Goal: Task Accomplishment & Management: Complete application form

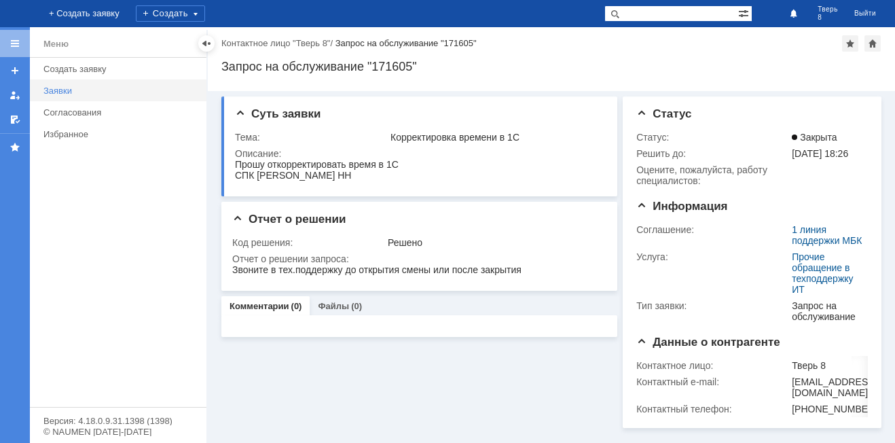
click at [94, 84] on link "Заявки" at bounding box center [121, 90] width 166 height 21
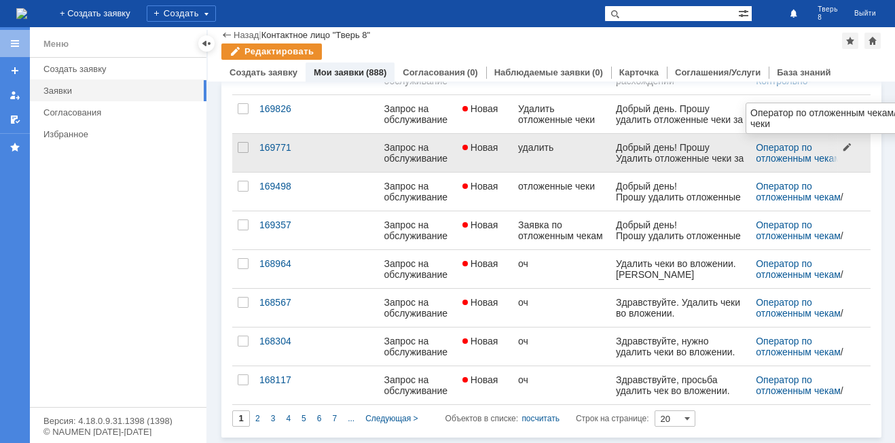
scroll to position [531, 0]
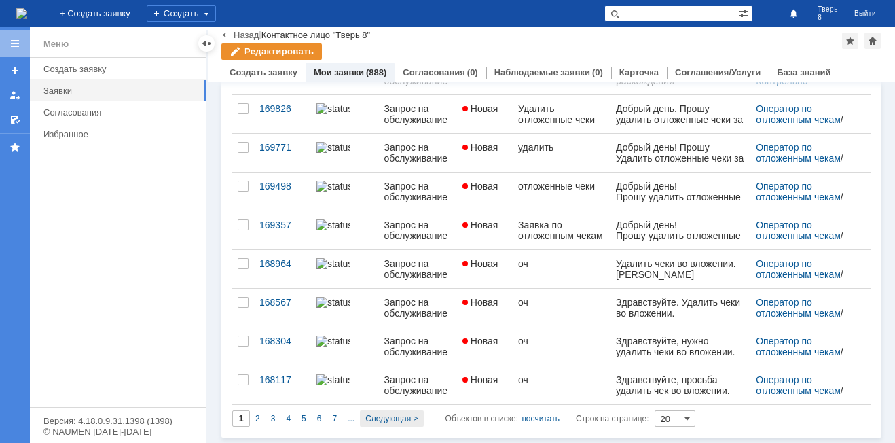
click at [390, 416] on span "Следующая >" at bounding box center [391, 418] width 52 height 10
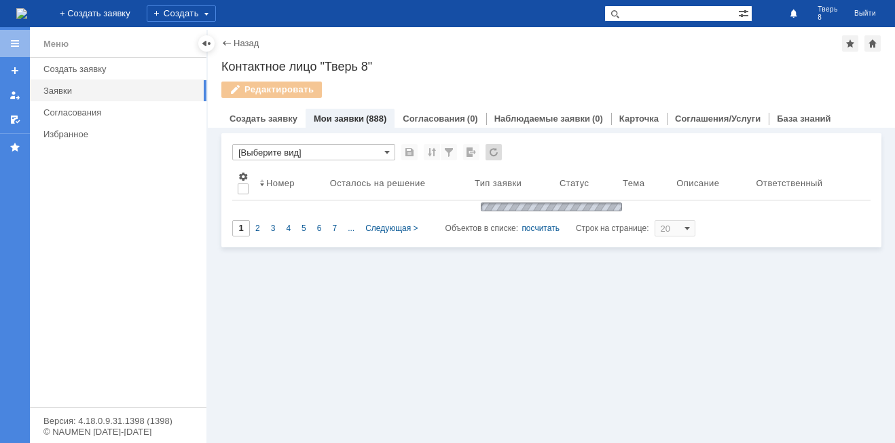
scroll to position [0, 0]
type input "2"
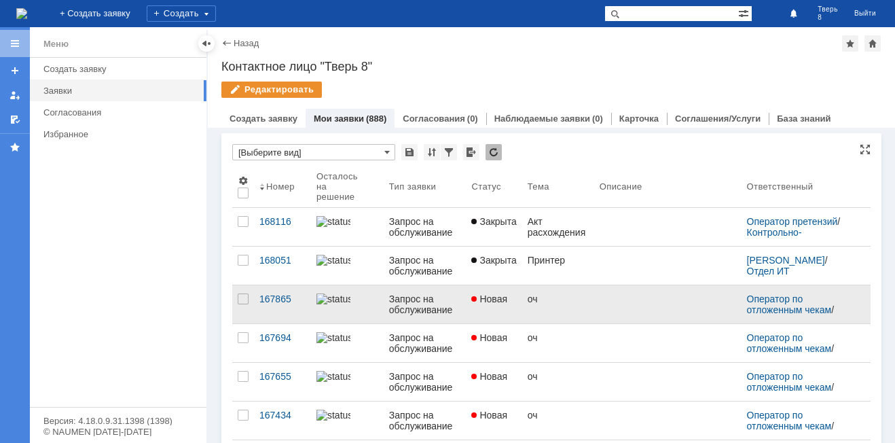
scroll to position [5, 0]
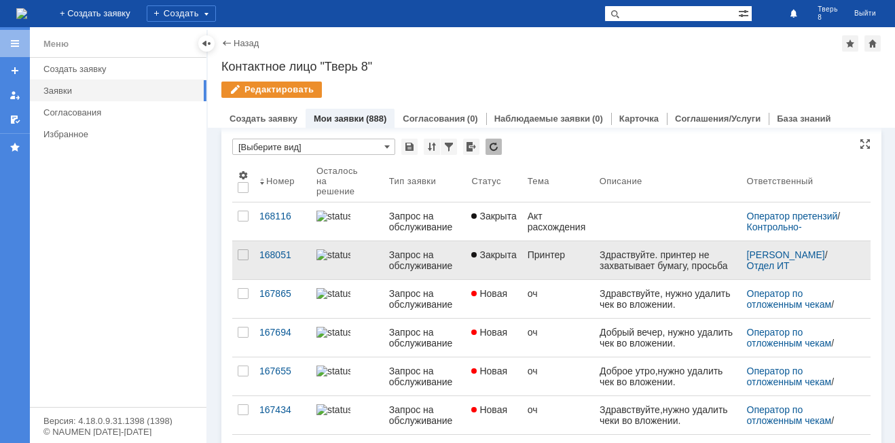
click at [522, 257] on link "Принтер" at bounding box center [558, 260] width 72 height 38
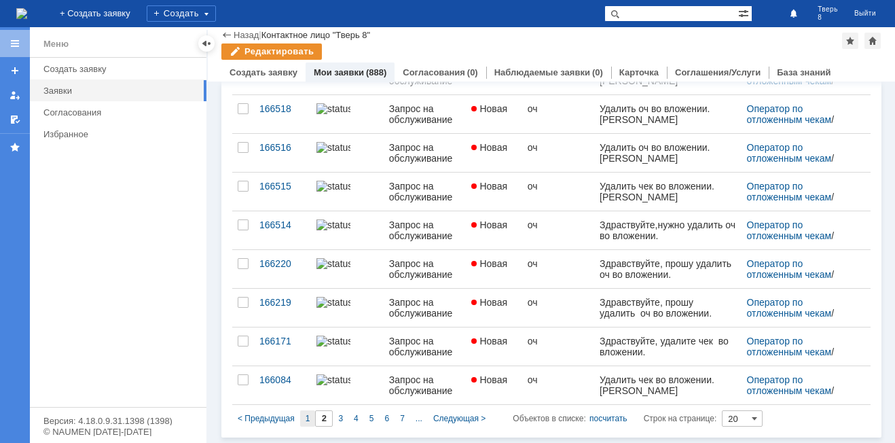
click at [310, 418] on div "1" at bounding box center [308, 418] width 16 height 16
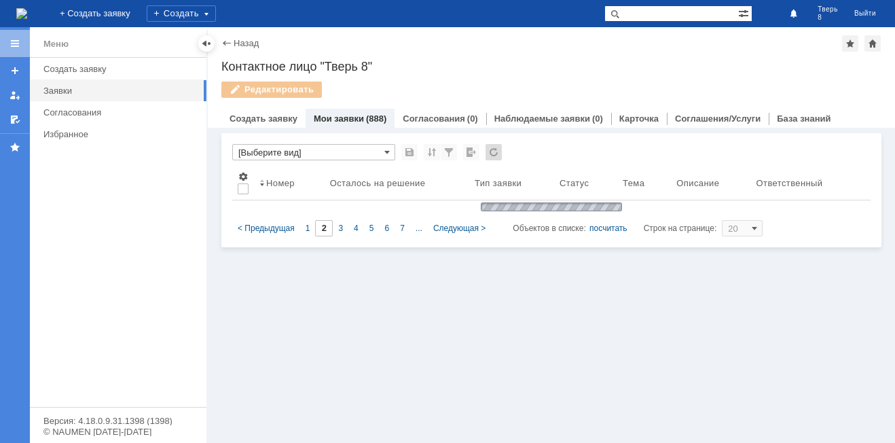
type input "1"
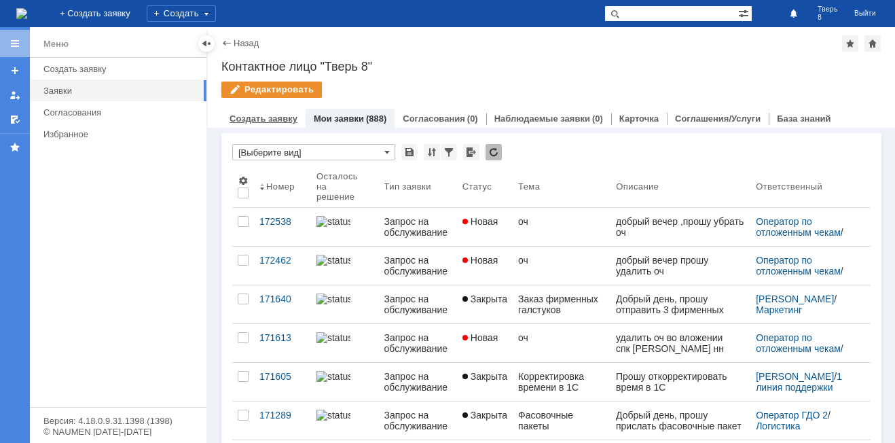
click at [265, 118] on link "Создать заявку" at bounding box center [263, 118] width 68 height 10
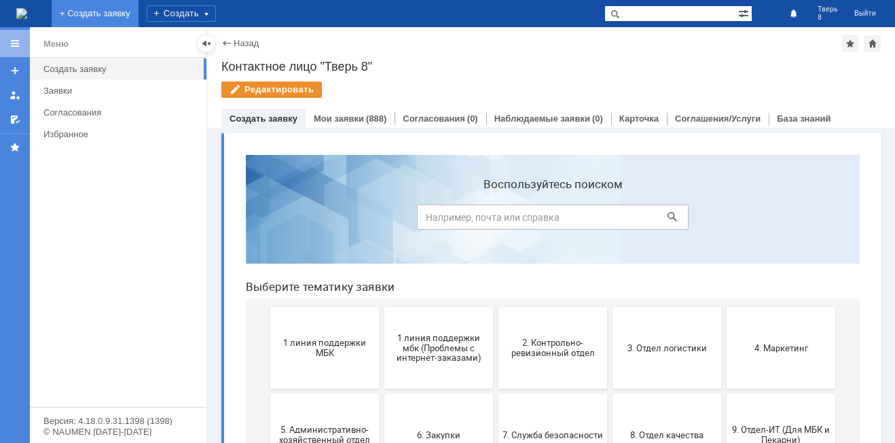
click at [139, 17] on link "+ Создать заявку" at bounding box center [95, 13] width 87 height 27
click at [216, 16] on div "Создать" at bounding box center [181, 13] width 69 height 16
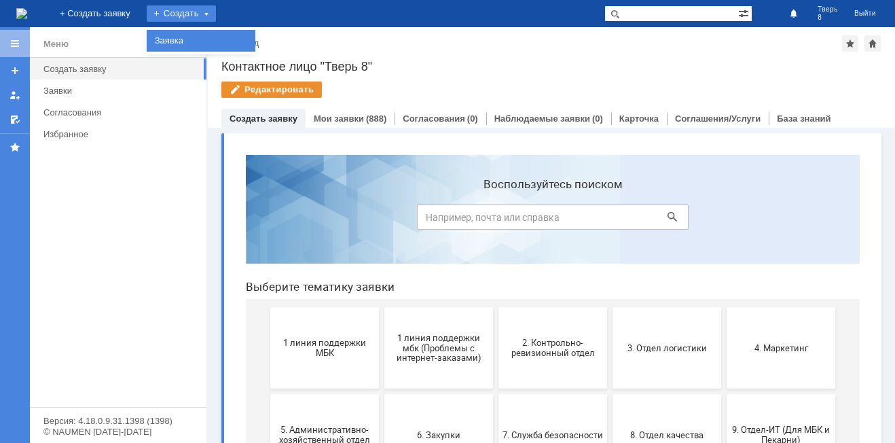
click at [253, 37] on link "Заявка" at bounding box center [200, 41] width 103 height 16
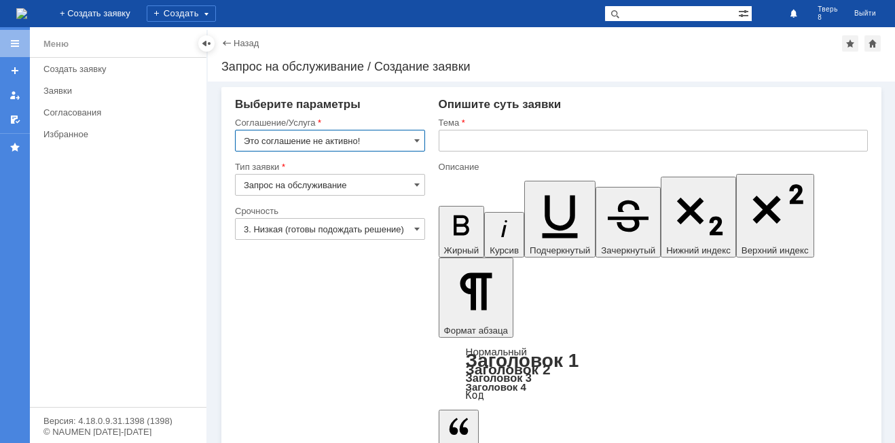
click at [399, 139] on input "Это соглашение не активно!" at bounding box center [330, 141] width 190 height 22
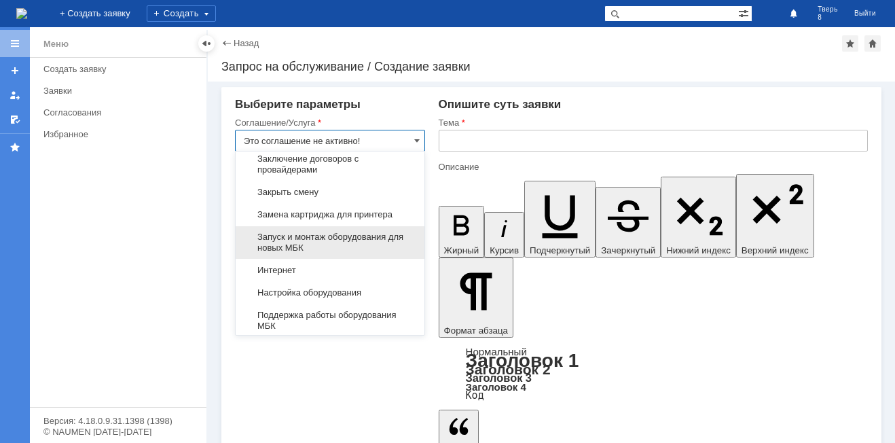
scroll to position [1547, 0]
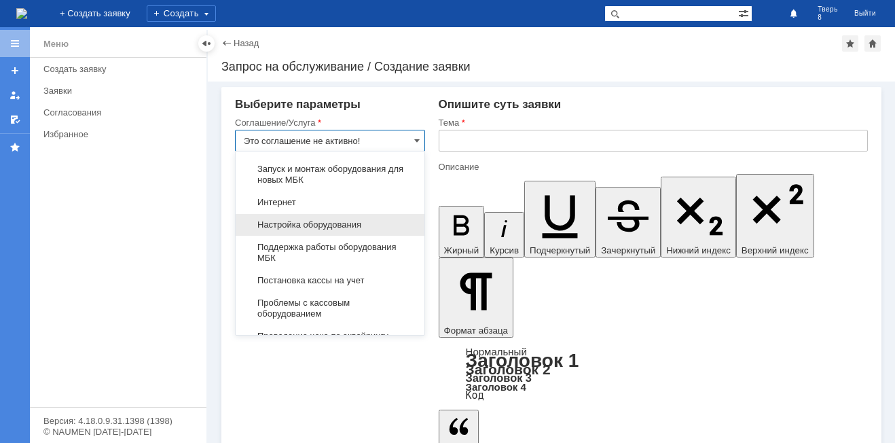
click at [353, 229] on div "Настройка оборудования" at bounding box center [330, 225] width 189 height 22
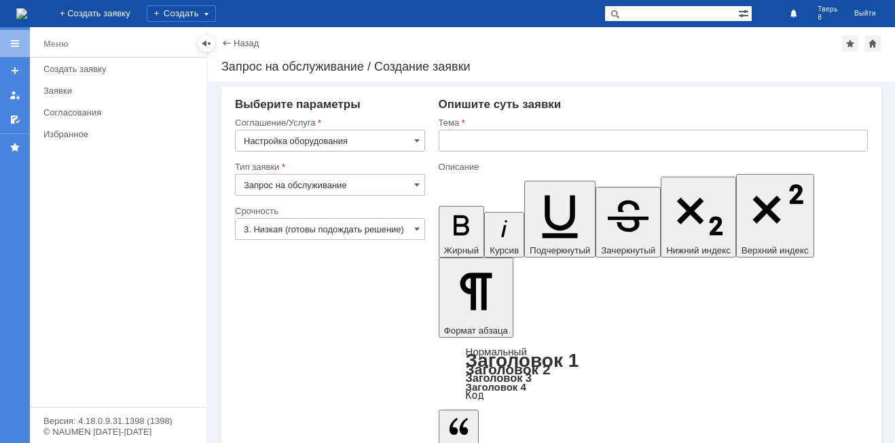
type input "Настройка оборудования"
click at [458, 141] on input "text" at bounding box center [653, 141] width 429 height 22
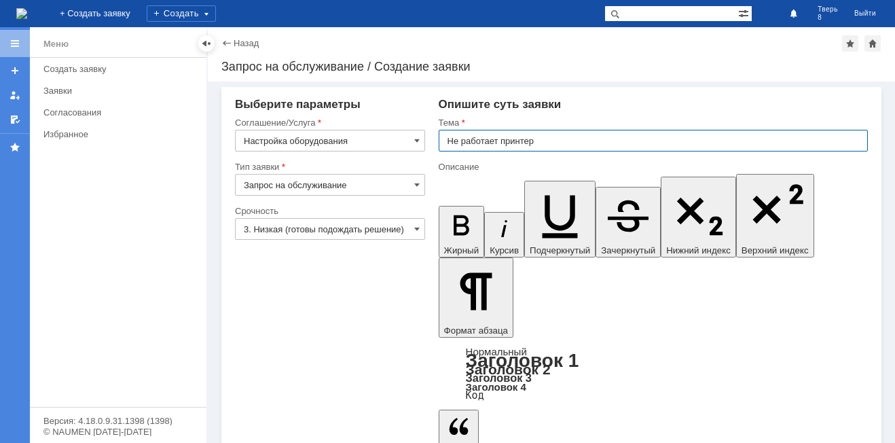
type input "Не работает принтер"
